Goal: Check status: Check status

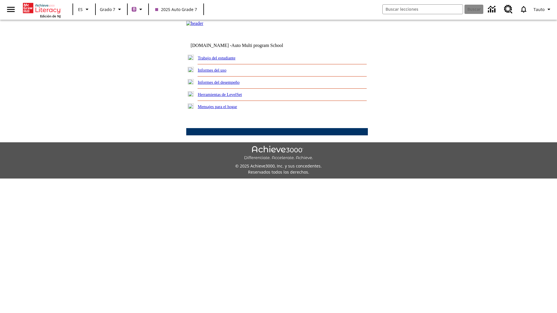
click at [226, 85] on link "Informes del desempeño" at bounding box center [219, 82] width 42 height 5
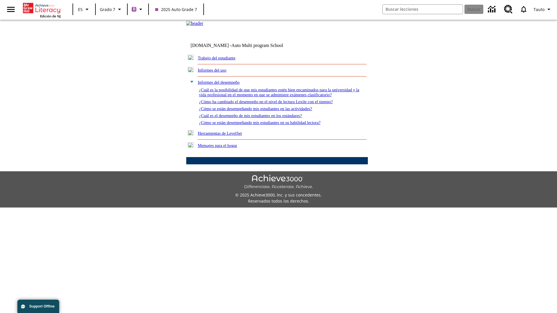
click at [270, 125] on link "¿Cómo se están desempeñando mis estudiantes en su habilidad lectora?" at bounding box center [259, 122] width 121 height 5
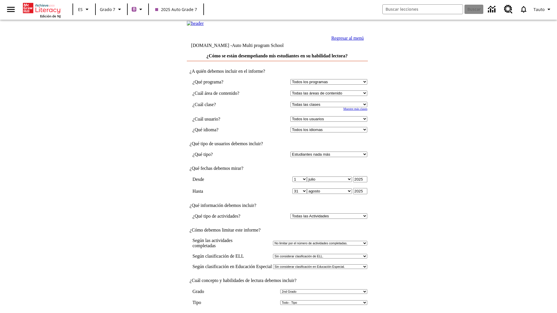
select select "2"
select select "2349292"
